Goal: Task Accomplishment & Management: Complete application form

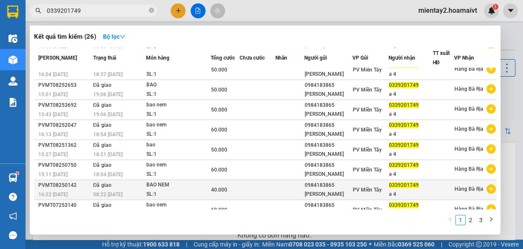
scroll to position [78, 0]
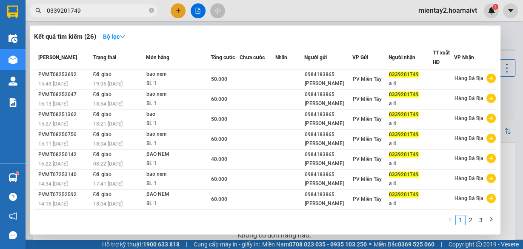
type input "0339201749"
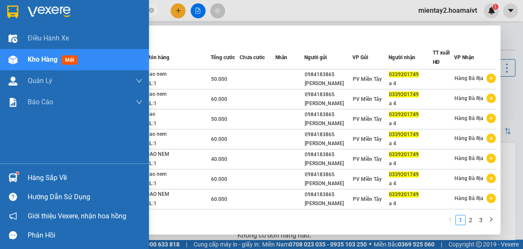
click at [35, 171] on div "Hàng sắp về" at bounding box center [74, 177] width 149 height 19
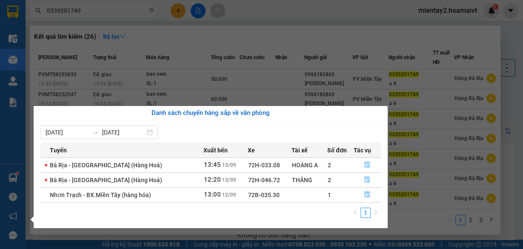
click at [310, 21] on section "Kết quả tìm kiếm ( 26 ) Bộ lọc Mã ĐH Trạng thái Món hàng Tổng cước Chưa cước Nh…" at bounding box center [261, 124] width 523 height 249
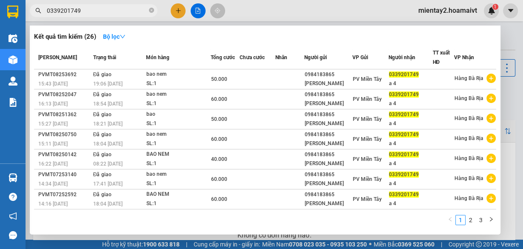
click at [178, 10] on div at bounding box center [261, 124] width 523 height 249
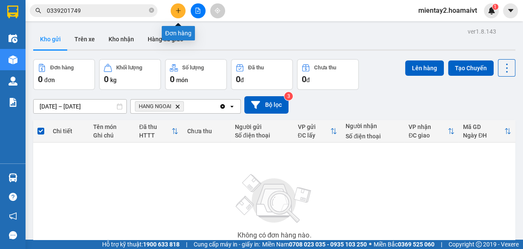
click at [179, 10] on icon "plus" at bounding box center [178, 10] width 5 height 0
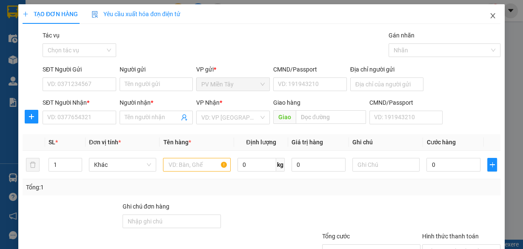
click at [490, 15] on icon "close" at bounding box center [492, 15] width 5 height 5
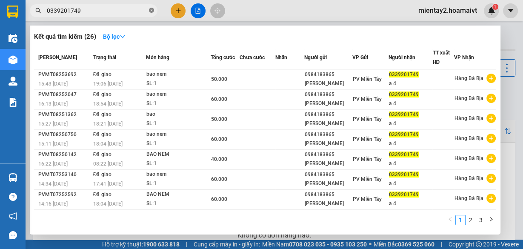
click at [151, 9] on icon "close-circle" at bounding box center [151, 10] width 5 height 5
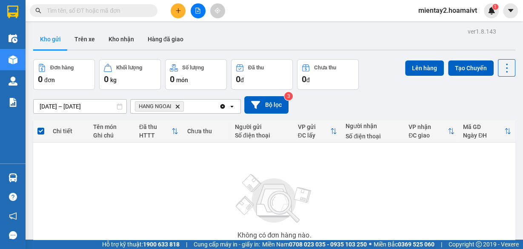
click at [124, 9] on input "text" at bounding box center [97, 10] width 100 height 9
paste input "0774650777"
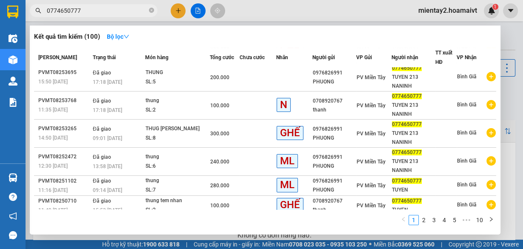
scroll to position [114, 0]
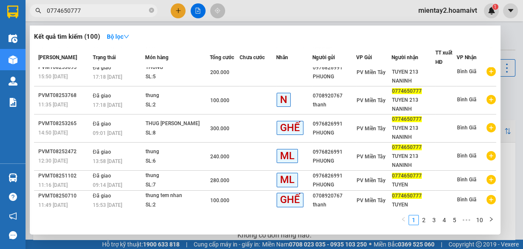
type input "0774650777"
click at [182, 12] on div at bounding box center [261, 124] width 523 height 249
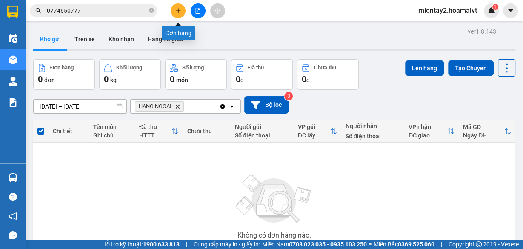
click at [176, 9] on icon "plus" at bounding box center [178, 11] width 6 height 6
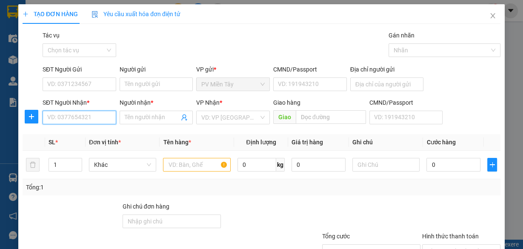
click at [85, 116] on input "SĐT Người Nhận *" at bounding box center [80, 118] width 74 height 14
type input "0794809368"
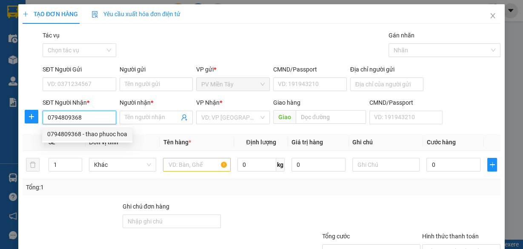
click at [85, 134] on div "0794809368 - thao phuoc hoa" at bounding box center [87, 133] width 80 height 9
type input "0707050060 susu"
type input "thao phuoc hoa"
type input "phuoc hoa"
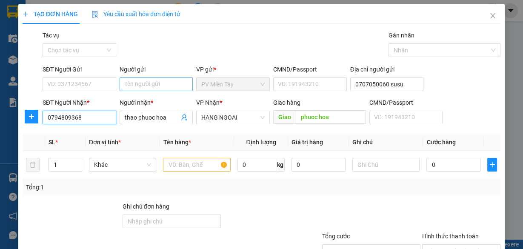
type input "0794809368"
click at [167, 82] on input "Người gửi" at bounding box center [156, 84] width 74 height 14
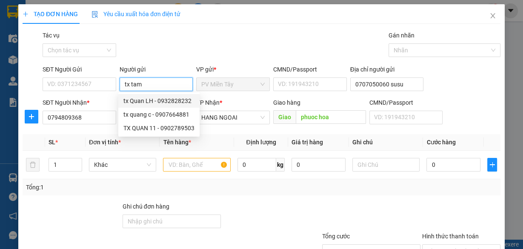
type input "tx tam"
click at [187, 53] on div "Gói vận chuyển * Tiêu chuẩn Tác vụ Chọn tác vụ Gán nhãn Nhãn" at bounding box center [271, 46] width 461 height 30
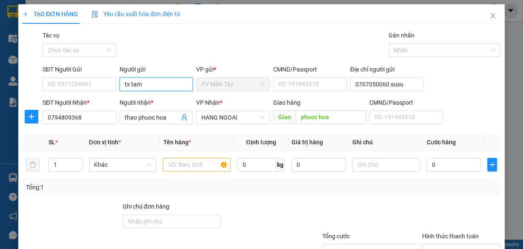
click at [158, 83] on input "tx tam" at bounding box center [156, 84] width 74 height 14
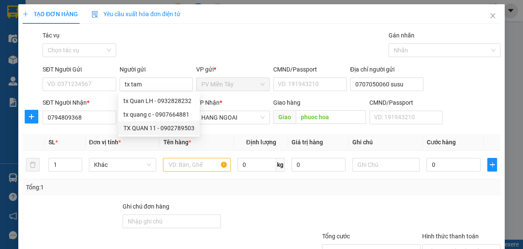
click at [206, 65] on div "VP gửi *" at bounding box center [233, 69] width 74 height 9
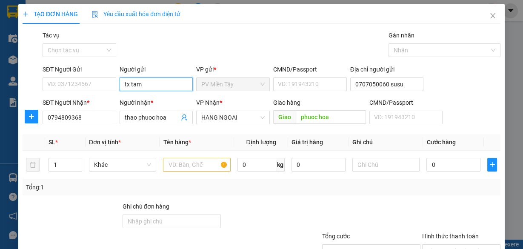
drag, startPoint x: 153, startPoint y: 77, endPoint x: 154, endPoint y: 85, distance: 8.6
click at [153, 77] on div "Người gửi tx tam" at bounding box center [156, 80] width 74 height 30
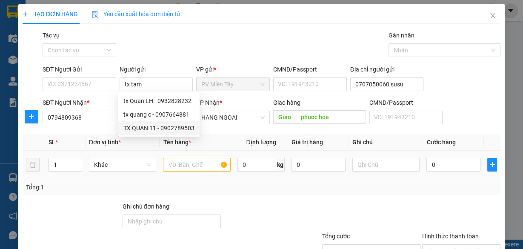
drag, startPoint x: 274, startPoint y: 185, endPoint x: 174, endPoint y: 154, distance: 105.3
click at [269, 185] on div "Tổng: 1" at bounding box center [261, 186] width 471 height 9
click at [174, 153] on td at bounding box center [196, 165] width 74 height 28
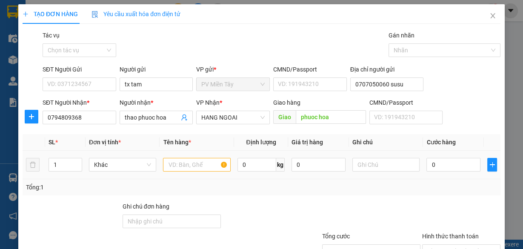
click at [178, 155] on td at bounding box center [196, 165] width 74 height 28
click at [183, 164] on input "text" at bounding box center [197, 165] width 68 height 14
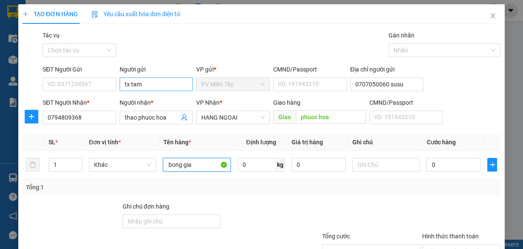
type input "bong gia"
click at [153, 85] on input "tx tam" at bounding box center [156, 84] width 74 height 14
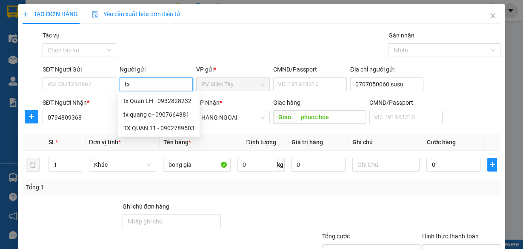
type input "t"
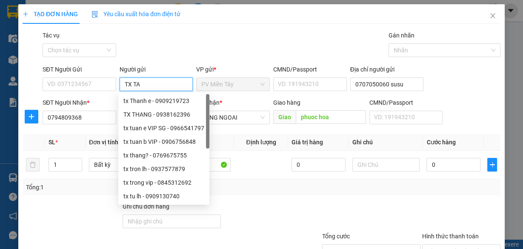
type input "TX TAM"
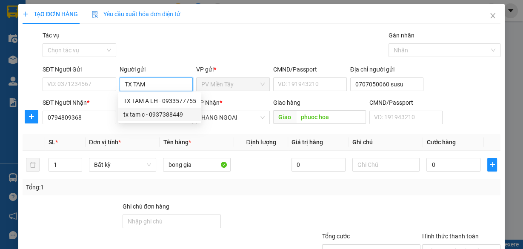
click at [165, 111] on div "tx tam c - 0937388449" at bounding box center [159, 114] width 73 height 9
type input "0937388449"
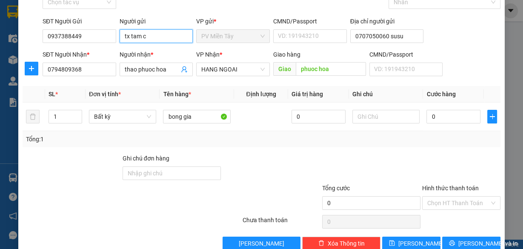
scroll to position [65, 0]
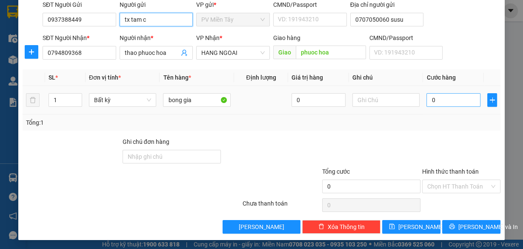
type input "tx tam c"
click at [439, 102] on input "0" at bounding box center [453, 100] width 54 height 14
type input "4"
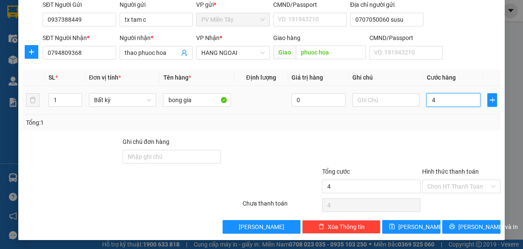
type input "40"
type input "40.000"
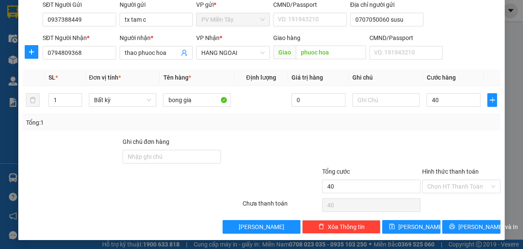
type input "40.000"
drag, startPoint x: 422, startPoint y: 137, endPoint x: 447, endPoint y: 141, distance: 25.4
click at [424, 139] on div at bounding box center [461, 152] width 80 height 30
click at [470, 226] on span "[PERSON_NAME] và In" at bounding box center [488, 226] width 60 height 9
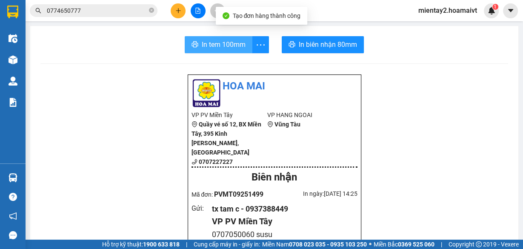
click at [235, 43] on span "In tem 100mm" at bounding box center [224, 44] width 44 height 11
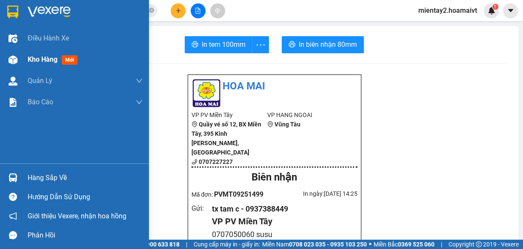
click at [49, 67] on div "Kho hàng mới" at bounding box center [85, 59] width 115 height 21
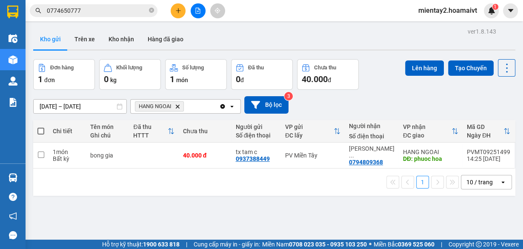
click at [180, 9] on icon "plus" at bounding box center [178, 11] width 6 height 6
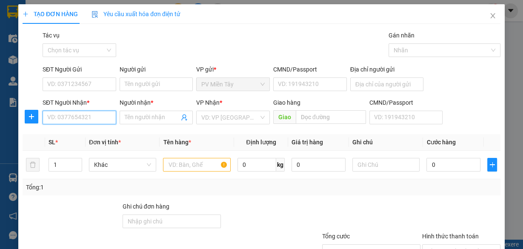
click at [99, 122] on input "SĐT Người Nhận *" at bounding box center [80, 118] width 74 height 14
paste input "0937515683"
type input "0937515683"
click at [93, 119] on input "0937515683" at bounding box center [80, 118] width 74 height 14
click at [94, 115] on input "0937515683" at bounding box center [80, 118] width 74 height 14
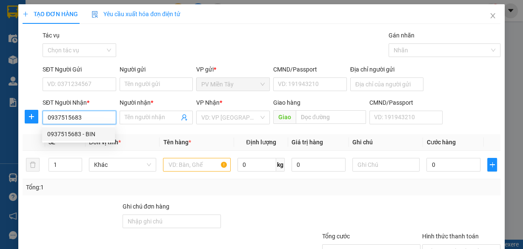
click at [97, 134] on div "0937515683 - BIN" at bounding box center [78, 133] width 63 height 9
type input "BIN"
type input "67"
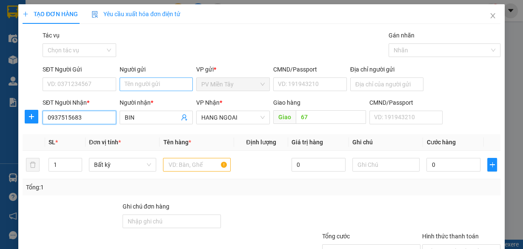
type input "0937515683"
click at [161, 83] on input "Người gửi" at bounding box center [156, 84] width 74 height 14
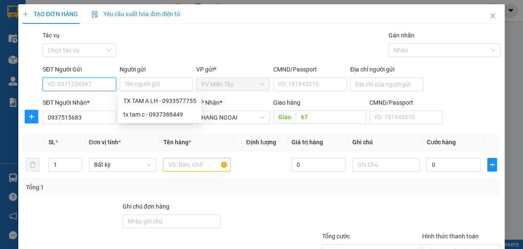
click at [94, 83] on input "SĐT Người Gửi" at bounding box center [80, 84] width 74 height 14
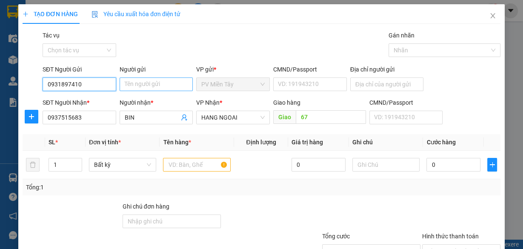
type input "0931897410"
click at [168, 85] on input "Người gửi" at bounding box center [156, 84] width 74 height 14
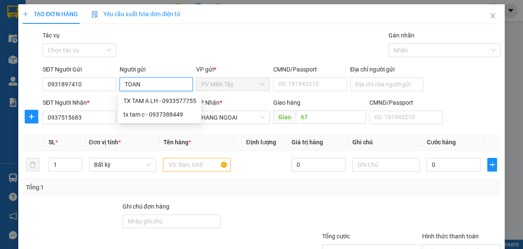
type input "TOAN"
click at [203, 41] on div "Gói vận chuyển * Tiêu chuẩn Tác vụ Chọn tác vụ Gán nhãn Nhãn" at bounding box center [271, 46] width 461 height 30
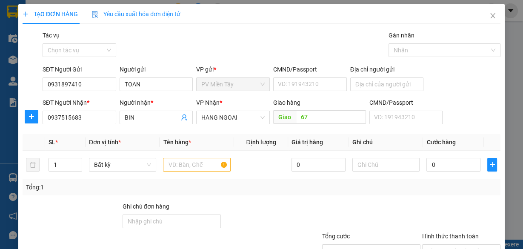
click at [319, 192] on div "Tổng: 1" at bounding box center [262, 187] width 478 height 16
click at [206, 165] on input "text" at bounding box center [197, 165] width 68 height 14
click at [208, 165] on input "text" at bounding box center [197, 165] width 68 height 14
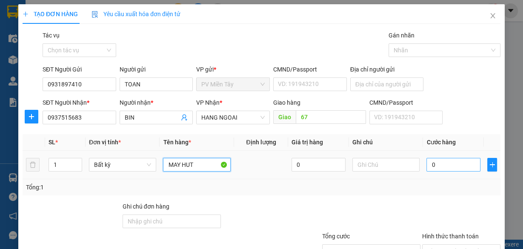
type input "MAY HUT"
click at [459, 164] on input "0" at bounding box center [453, 165] width 54 height 14
type input "2"
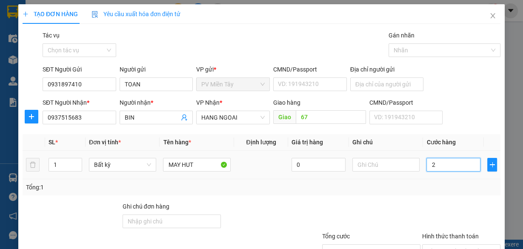
type input "20"
type input "20.000"
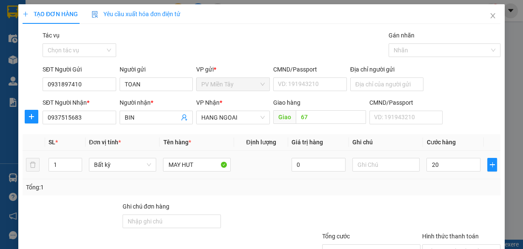
type input "20.000"
click at [426, 172] on div "20.000" at bounding box center [453, 164] width 54 height 17
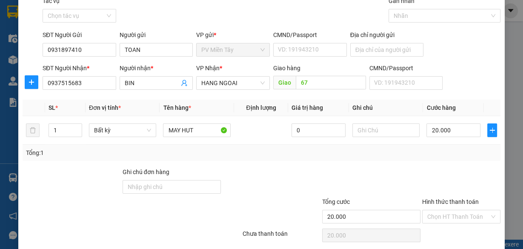
scroll to position [65, 0]
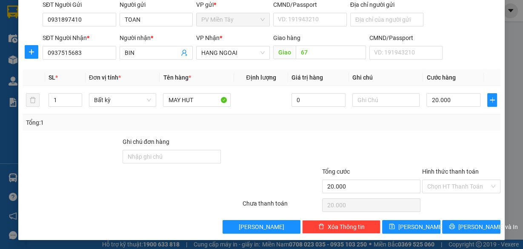
click at [282, 134] on div "Transit Pickup Surcharge Ids Transit Deliver Surcharge Ids Transit Deliver Surc…" at bounding box center [262, 99] width 478 height 267
click at [383, 131] on div "Transit Pickup Surcharge Ids Transit Deliver Surcharge Ids Transit Deliver Surc…" at bounding box center [262, 99] width 478 height 267
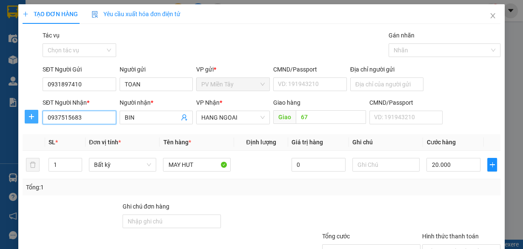
drag, startPoint x: 80, startPoint y: 118, endPoint x: 34, endPoint y: 112, distance: 46.7
click at [34, 112] on div "SĐT Người Nhận * 0937515683 0937515683 Người nhận * BIN VP Nhận * HANG NGOAI Gi…" at bounding box center [261, 113] width 479 height 30
drag, startPoint x: 325, startPoint y: 186, endPoint x: 427, endPoint y: 134, distance: 113.5
click at [327, 186] on div "Tổng: 1" at bounding box center [261, 186] width 471 height 9
drag, startPoint x: 86, startPoint y: 119, endPoint x: 43, endPoint y: 119, distance: 43.4
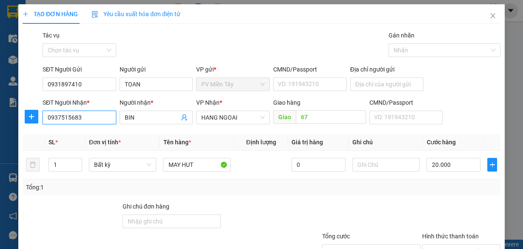
click at [43, 119] on input "0937515683" at bounding box center [80, 118] width 74 height 14
type input "0908392"
click at [97, 130] on div "0908392606 - HỒNG" at bounding box center [78, 133] width 63 height 9
type input "0903678294 Manh"
type input "0908392606"
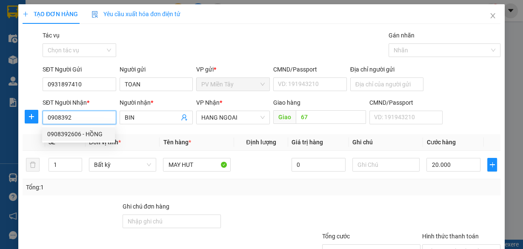
type input "HỒNG"
type input "[PERSON_NAME]"
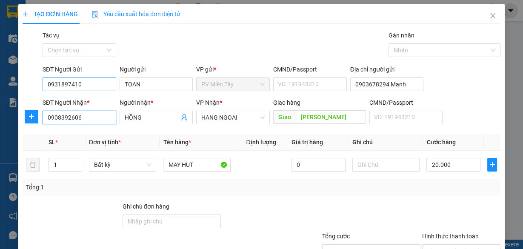
type input "0908392606"
click at [87, 82] on input "0931897410" at bounding box center [80, 84] width 74 height 14
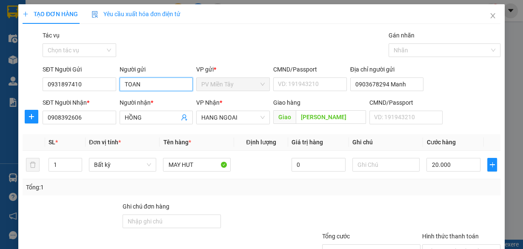
click at [151, 87] on input "TOAN" at bounding box center [156, 84] width 74 height 14
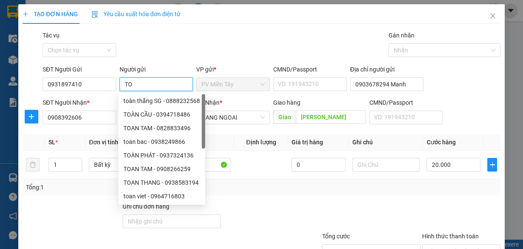
type input "T"
type input "TX THANG"
click at [179, 53] on div "Gói vận chuyển * Tiêu chuẩn Tác vụ Chọn tác vụ Gán nhãn Nhãn" at bounding box center [271, 46] width 461 height 30
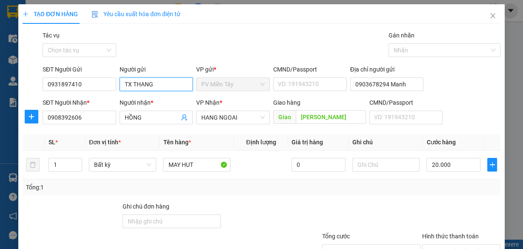
click at [156, 84] on input "TX THANG" at bounding box center [156, 84] width 74 height 14
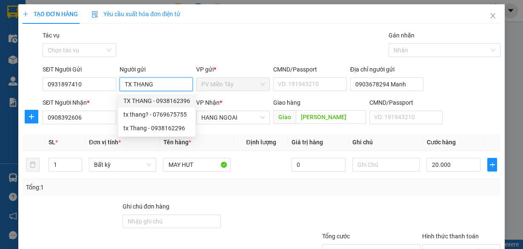
click at [166, 100] on div "TX THANG - 0938162396" at bounding box center [156, 100] width 67 height 9
type input "0938162396"
type input "TX THANG"
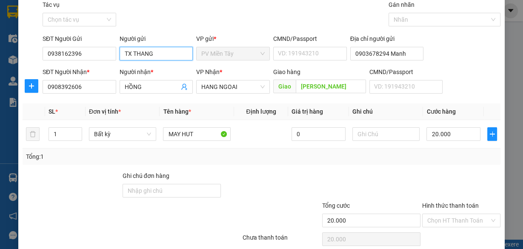
scroll to position [65, 0]
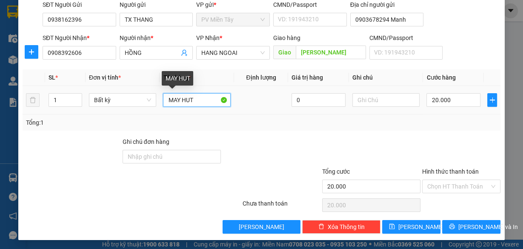
click at [202, 102] on input "MAY HUT" at bounding box center [197, 100] width 68 height 14
type input "M"
type input "BONG GIA"
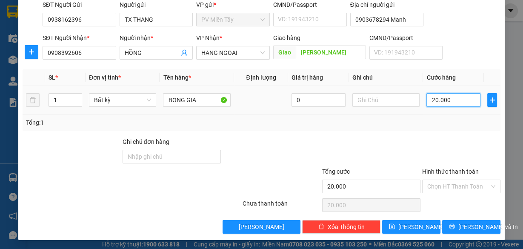
type input "4"
type input "40"
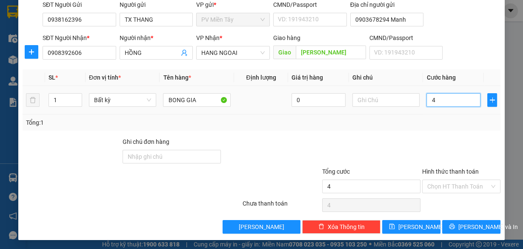
type input "40"
click at [462, 120] on div "Tổng: 1" at bounding box center [261, 122] width 471 height 9
type input "40.000"
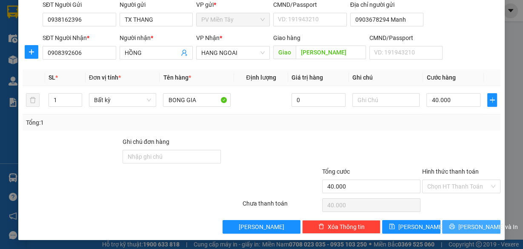
click at [484, 224] on button "[PERSON_NAME] và In" at bounding box center [471, 227] width 58 height 14
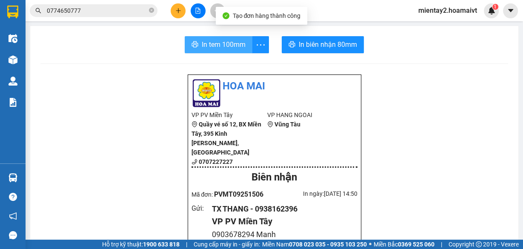
click at [207, 44] on span "In tem 100mm" at bounding box center [224, 44] width 44 height 11
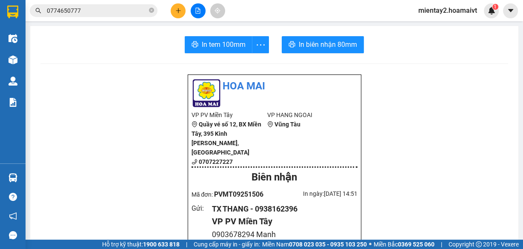
click at [176, 10] on icon "plus" at bounding box center [178, 11] width 6 height 6
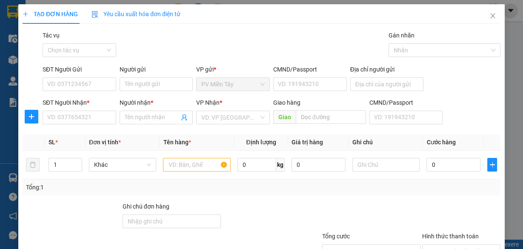
click at [141, 92] on div "Người gửi Tên người gửi" at bounding box center [156, 80] width 74 height 30
click at [142, 86] on input "Người gửi" at bounding box center [156, 84] width 74 height 14
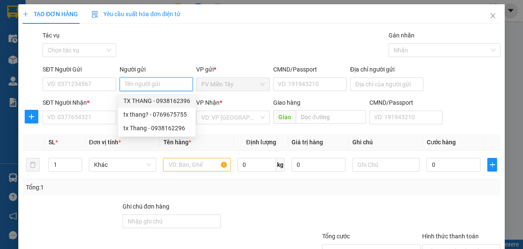
click at [159, 98] on div "TX THANG - 0938162396" at bounding box center [156, 100] width 67 height 9
type input "0938162396"
type input "TX THANG"
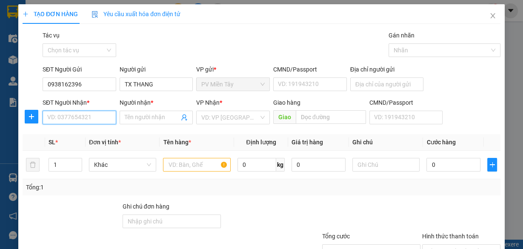
click at [82, 115] on input "SĐT Người Nhận *" at bounding box center [80, 118] width 74 height 14
paste input "0901323789"
type input "0901323789"
click at [202, 159] on input "text" at bounding box center [197, 165] width 68 height 14
click at [202, 160] on input "text" at bounding box center [197, 165] width 68 height 14
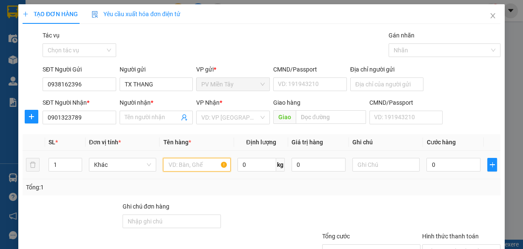
click at [201, 161] on input "text" at bounding box center [197, 165] width 68 height 14
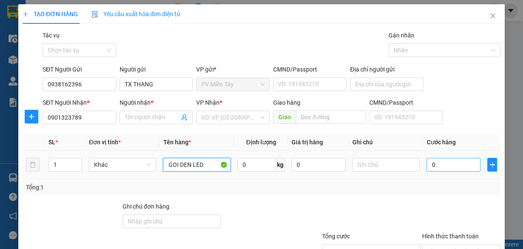
type input "GOI DEN LED"
click at [449, 167] on input "0" at bounding box center [453, 165] width 54 height 14
type input "4"
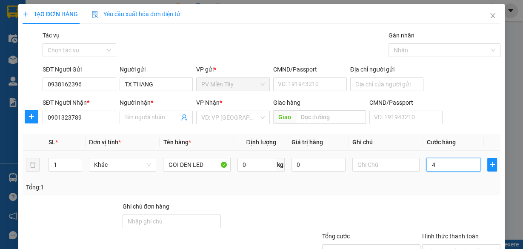
type input "40"
type input "40.000"
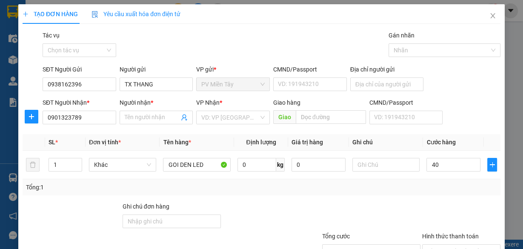
type input "40.000"
click at [420, 193] on div "Tổng: 1" at bounding box center [262, 187] width 478 height 16
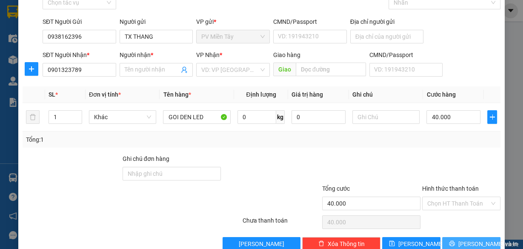
scroll to position [65, 0]
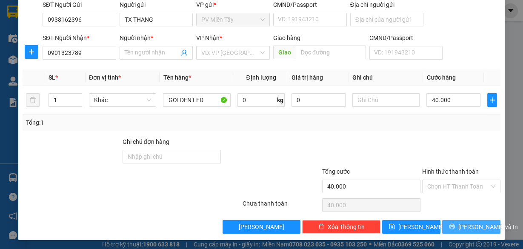
click at [454, 225] on icon "printer" at bounding box center [452, 226] width 6 height 6
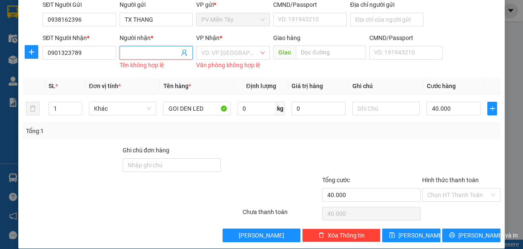
click at [155, 50] on input "Người nhận *" at bounding box center [152, 52] width 55 height 9
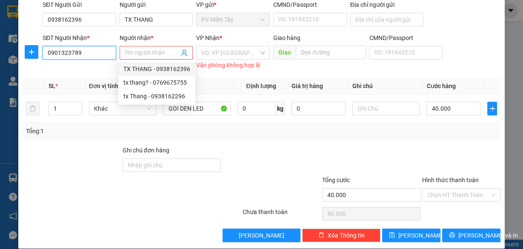
click at [93, 53] on input "0901323789" at bounding box center [80, 53] width 74 height 14
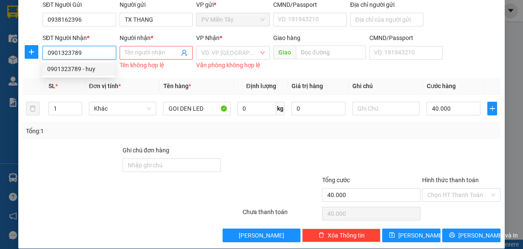
click at [94, 71] on div "0901323789 - huy" at bounding box center [78, 68] width 63 height 9
type input "huy"
type input "phu my"
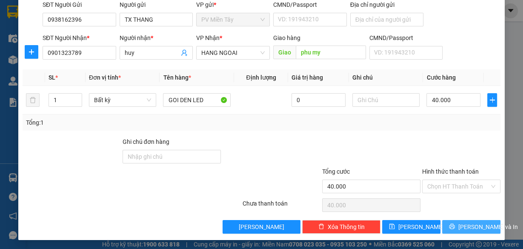
click at [462, 227] on span "[PERSON_NAME] và In" at bounding box center [488, 226] width 60 height 9
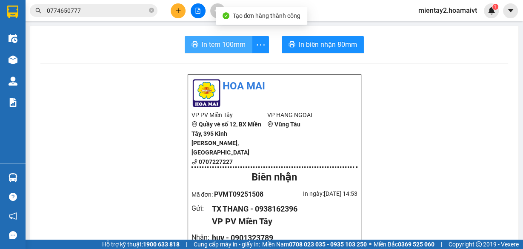
click at [228, 48] on span "In tem 100mm" at bounding box center [224, 44] width 44 height 11
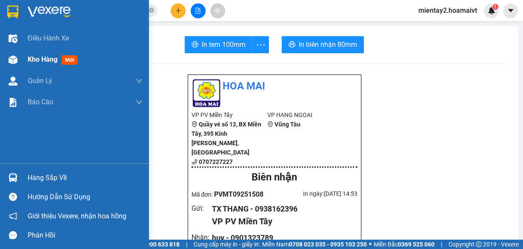
click at [56, 55] on span "Kho hàng" at bounding box center [43, 59] width 30 height 8
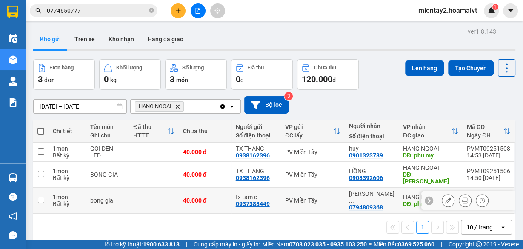
click at [222, 197] on div "40.000 đ" at bounding box center [205, 200] width 44 height 7
checkbox input "true"
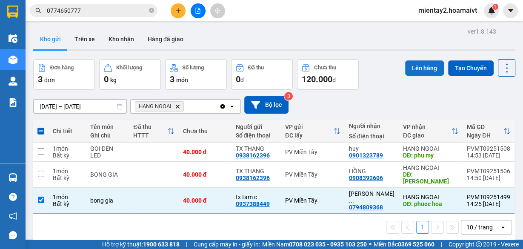
click at [427, 68] on button "Lên hàng" at bounding box center [424, 67] width 39 height 15
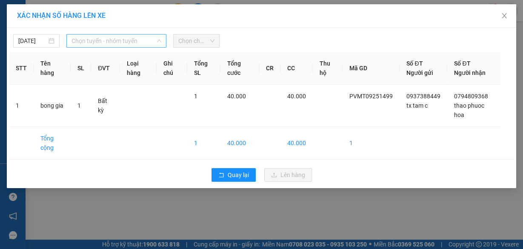
click at [98, 41] on span "Chọn tuyến - nhóm tuyến" at bounding box center [116, 40] width 90 height 13
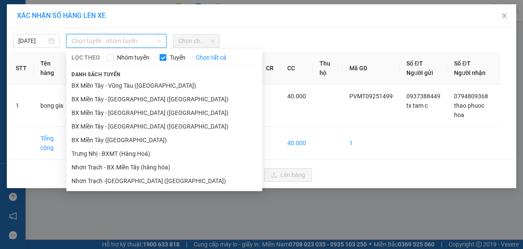
drag, startPoint x: 136, startPoint y: 140, endPoint x: 191, endPoint y: 50, distance: 105.5
click at [136, 139] on li "BX Miền Tây ([GEOGRAPHIC_DATA])" at bounding box center [164, 140] width 196 height 14
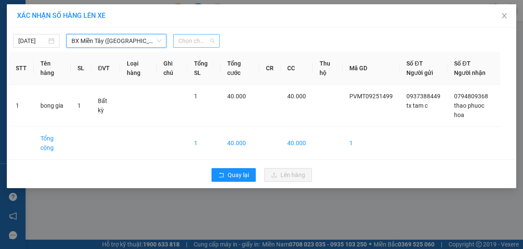
click at [199, 34] on div "Chọn chuyến" at bounding box center [196, 41] width 46 height 14
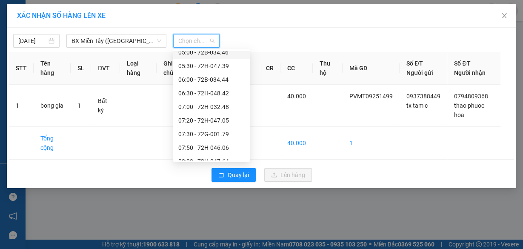
scroll to position [136, 0]
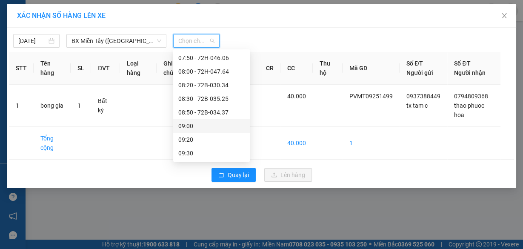
click at [201, 124] on div "09:00" at bounding box center [211, 125] width 66 height 9
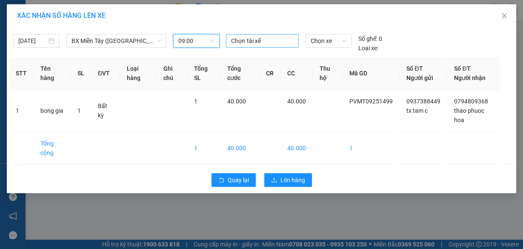
click at [239, 36] on div at bounding box center [262, 41] width 68 height 10
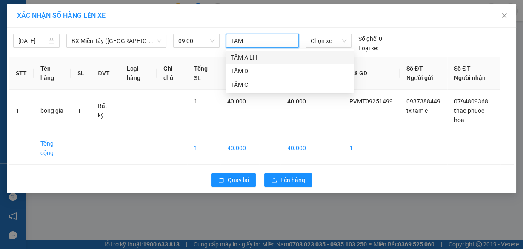
type input "TAM C"
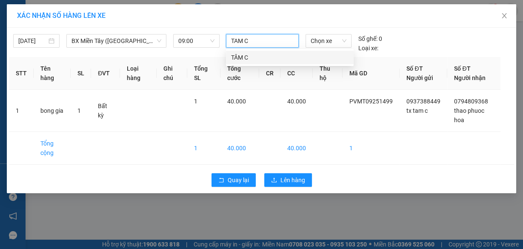
click at [276, 60] on div "TÂM C" at bounding box center [289, 57] width 117 height 9
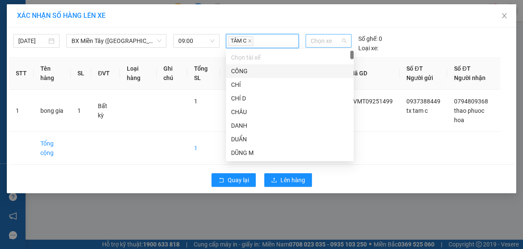
drag, startPoint x: 310, startPoint y: 42, endPoint x: 315, endPoint y: 42, distance: 4.7
click at [314, 42] on span "Chọn xe" at bounding box center [328, 40] width 36 height 13
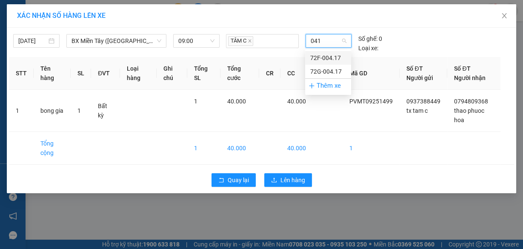
type input "0417"
click at [318, 74] on div "72G-004.17" at bounding box center [328, 71] width 36 height 9
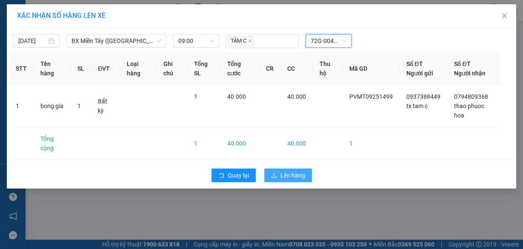
click at [283, 171] on span "Lên hàng" at bounding box center [292, 175] width 25 height 9
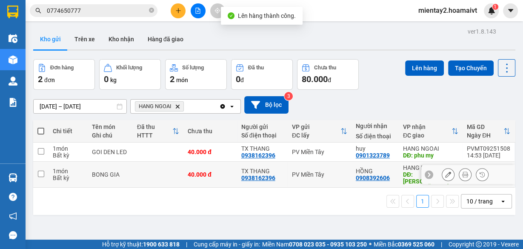
click at [169, 171] on td at bounding box center [158, 175] width 51 height 26
checkbox input "true"
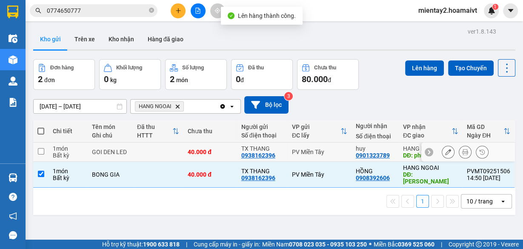
click at [168, 153] on td at bounding box center [158, 151] width 51 height 19
checkbox input "true"
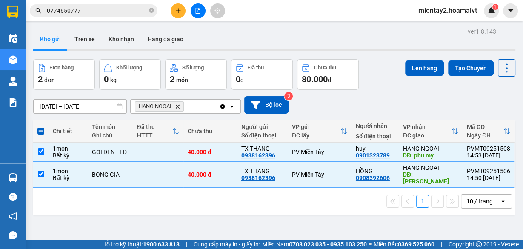
click at [410, 76] on div "Lên hàng Tạo Chuyến" at bounding box center [460, 67] width 110 height 17
click at [416, 69] on button "Lên hàng" at bounding box center [424, 67] width 39 height 15
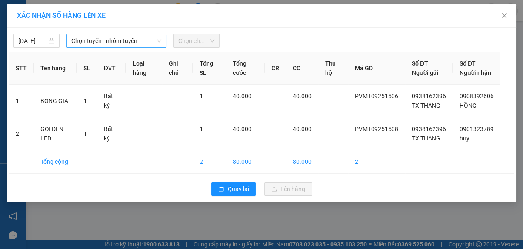
click at [97, 40] on span "Chọn tuyến - nhóm tuyến" at bounding box center [116, 40] width 90 height 13
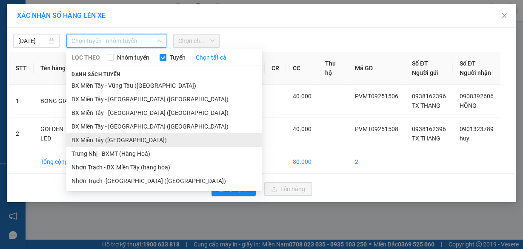
click at [136, 139] on li "BX Miền Tây ([GEOGRAPHIC_DATA])" at bounding box center [164, 140] width 196 height 14
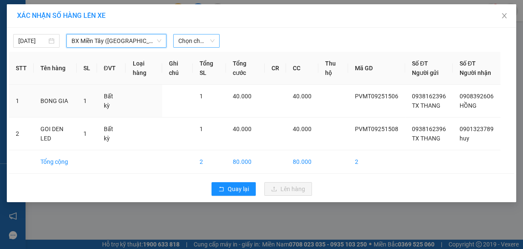
click at [192, 40] on span "Chọn chuyến" at bounding box center [196, 40] width 36 height 13
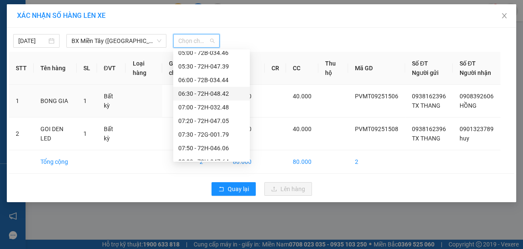
scroll to position [136, 0]
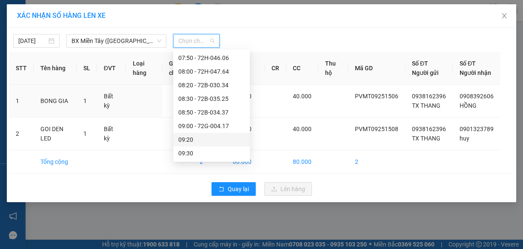
click at [211, 138] on div "09:20" at bounding box center [211, 139] width 66 height 9
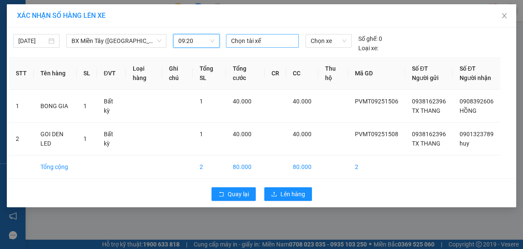
click at [259, 41] on div at bounding box center [262, 41] width 68 height 10
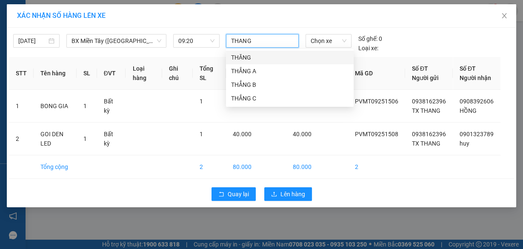
type input "THANG"
drag, startPoint x: 242, startPoint y: 55, endPoint x: 323, endPoint y: 43, distance: 81.7
click at [244, 55] on div "THĂNG" at bounding box center [289, 57] width 117 height 9
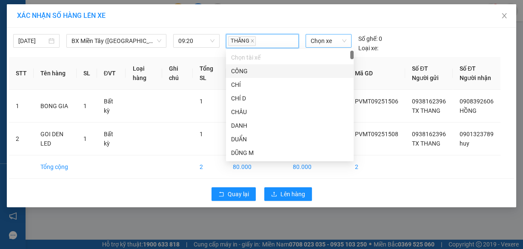
click at [326, 40] on span "Chọn xe" at bounding box center [328, 40] width 36 height 13
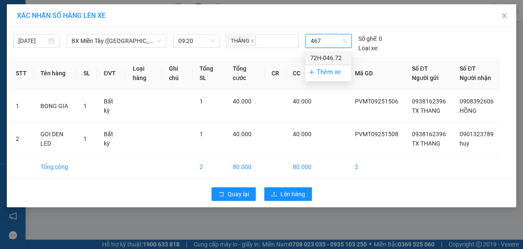
type input "4672"
click at [330, 54] on div "72H-046.72" at bounding box center [328, 57] width 36 height 9
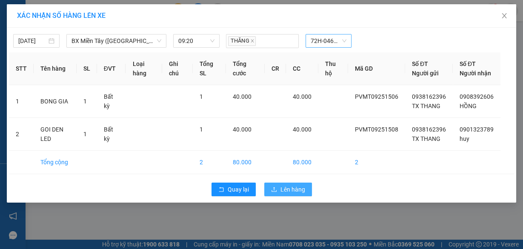
click at [282, 194] on span "Lên hàng" at bounding box center [292, 189] width 25 height 9
